Goal: Check status

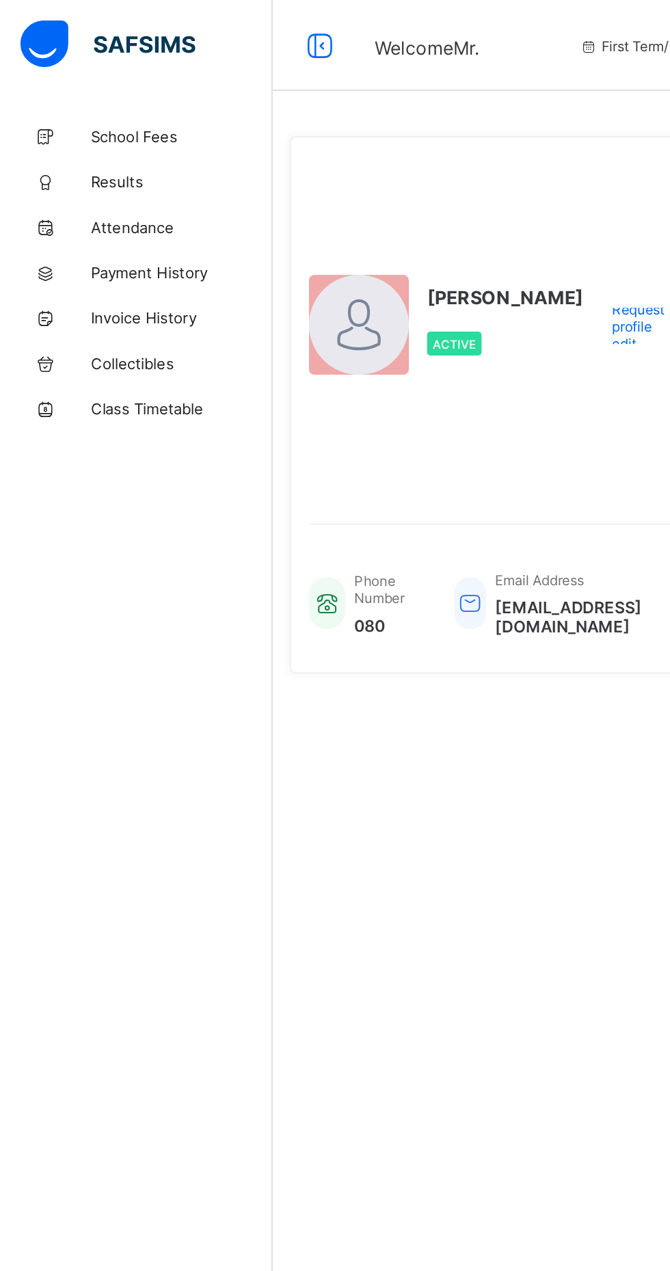
click at [116, 87] on span "School Fees" at bounding box center [109, 82] width 109 height 11
click at [122, 109] on span "Results" at bounding box center [109, 109] width 109 height 11
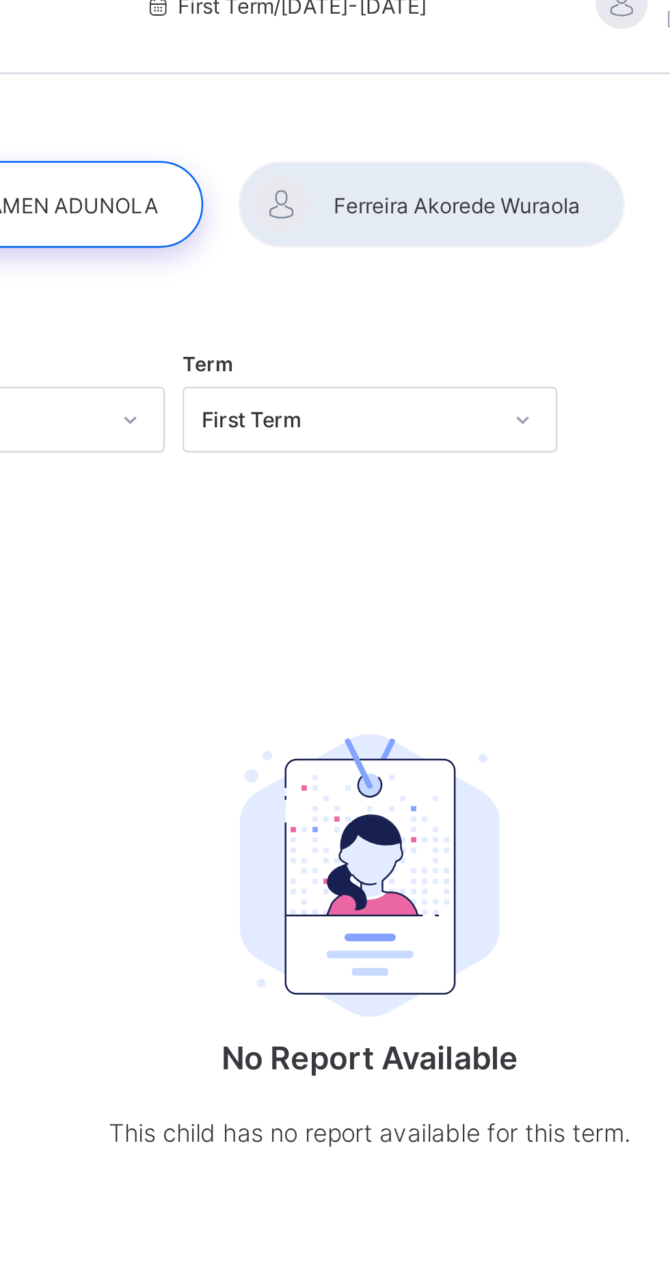
click at [517, 229] on div "Session [DATE]-[DATE] Term First Term" at bounding box center [417, 192] width 457 height 84
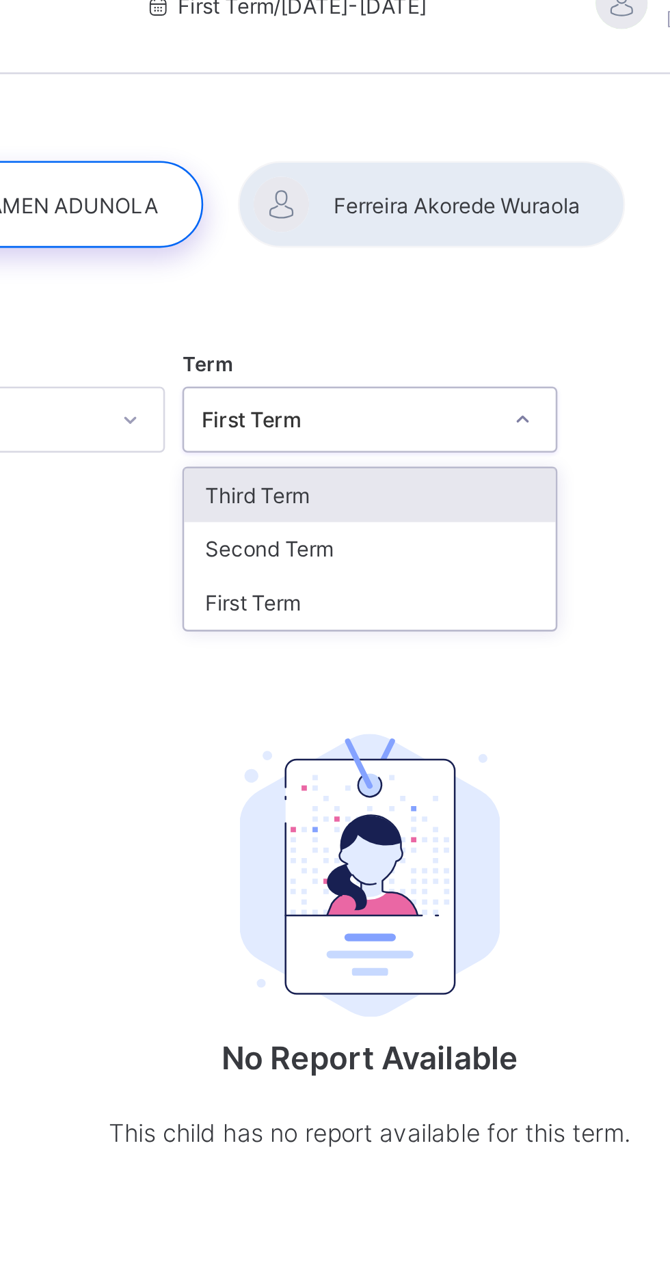
click at [460, 213] on div "Third Term" at bounding box center [417, 220] width 146 height 21
